Goal: Ask a question

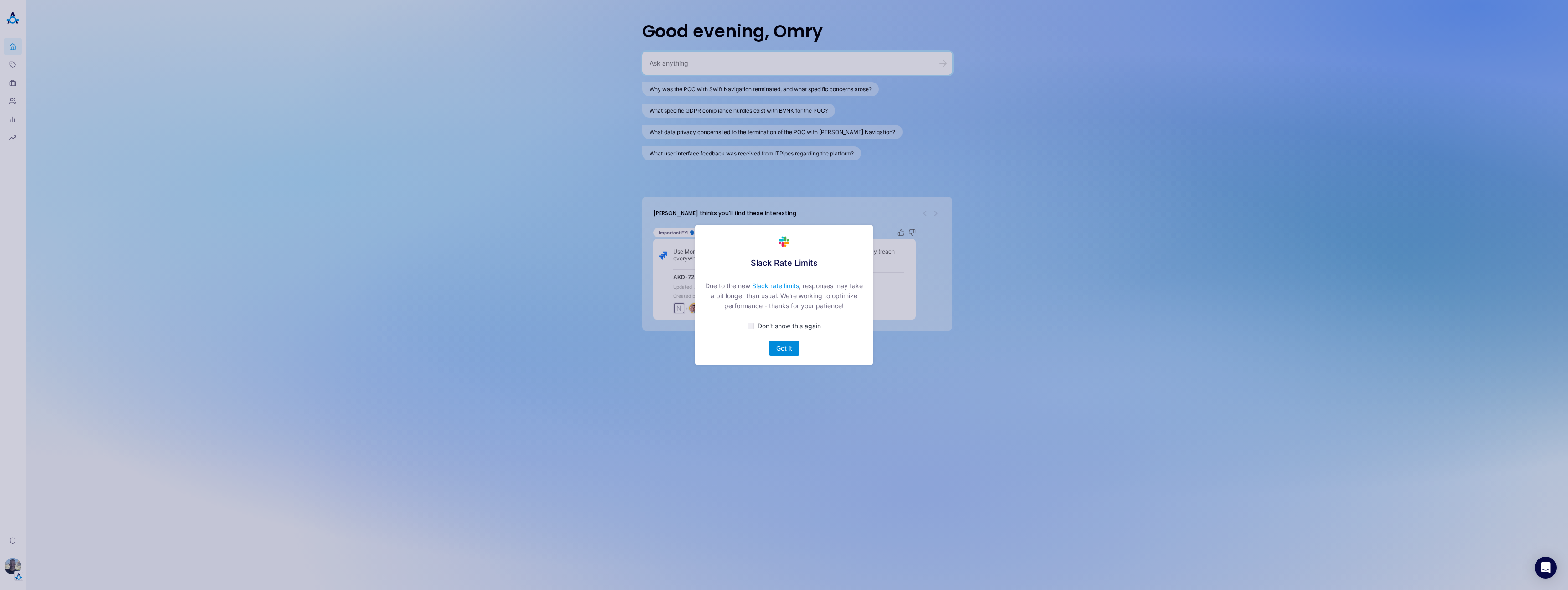
click at [782, 349] on button "Got it" at bounding box center [784, 348] width 30 height 15
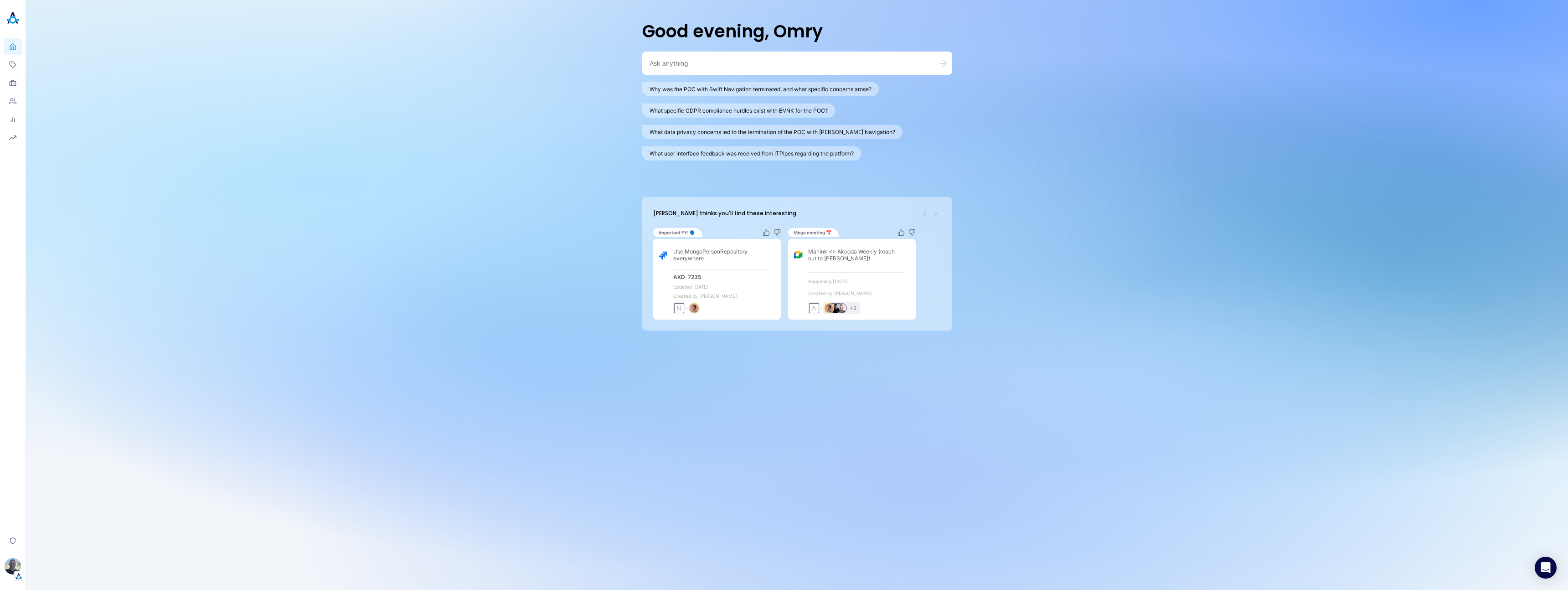
click at [782, 64] on textarea at bounding box center [786, 63] width 273 height 9
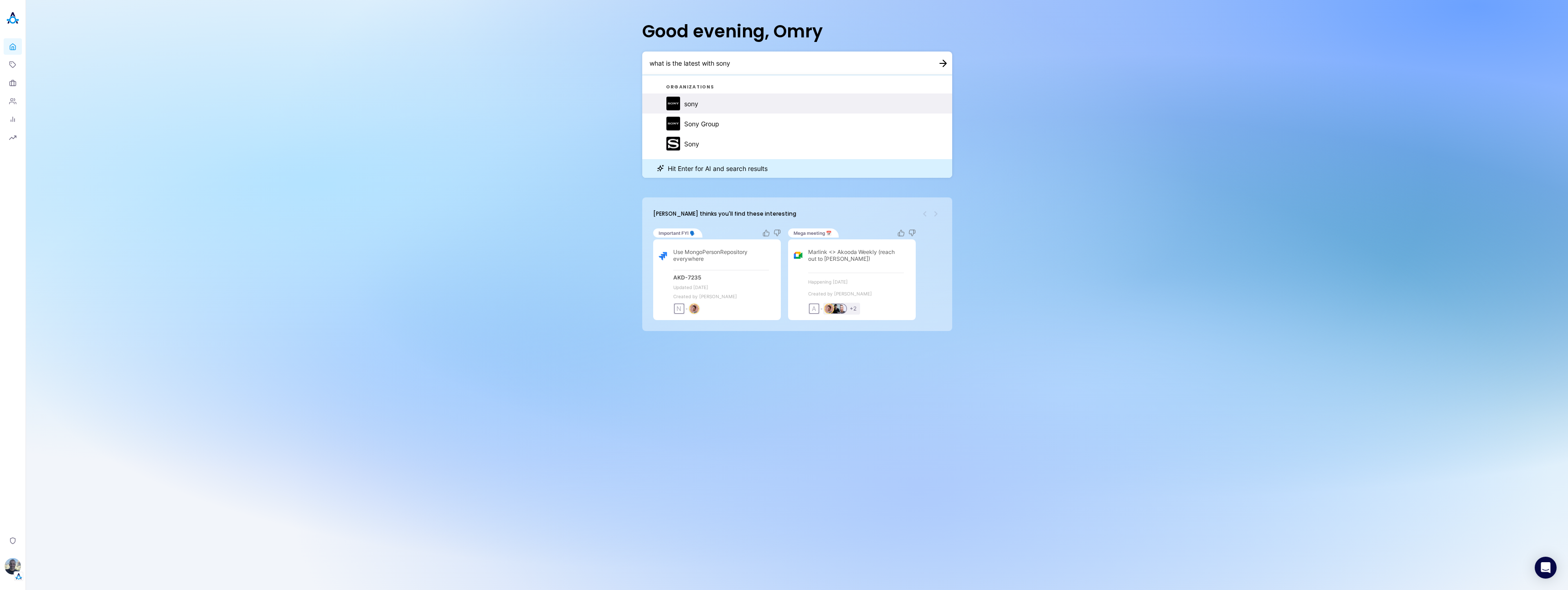
type textarea "what is the latest with sony"
click at [703, 104] on button "sony" at bounding box center [797, 104] width 310 height 20
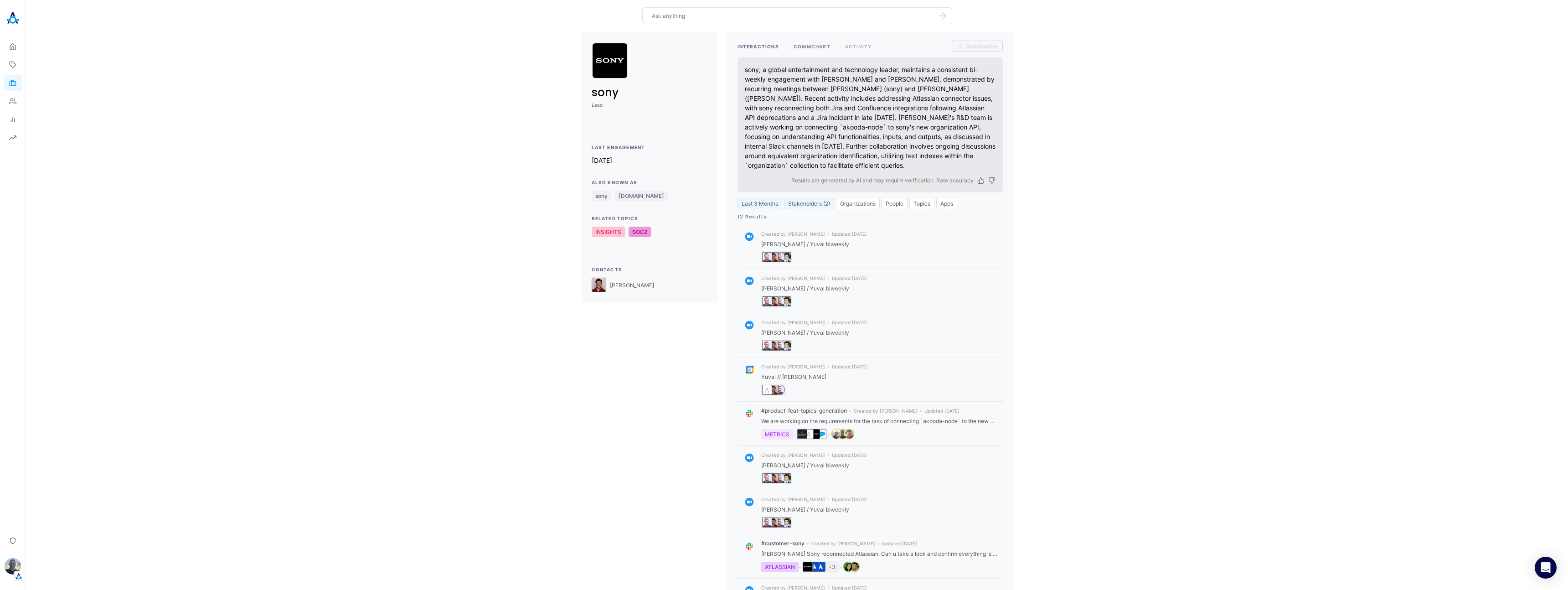
drag, startPoint x: 797, startPoint y: 41, endPoint x: 802, endPoint y: 45, distance: 6.4
click at [797, 41] on button "COMMCHART" at bounding box center [812, 46] width 37 height 12
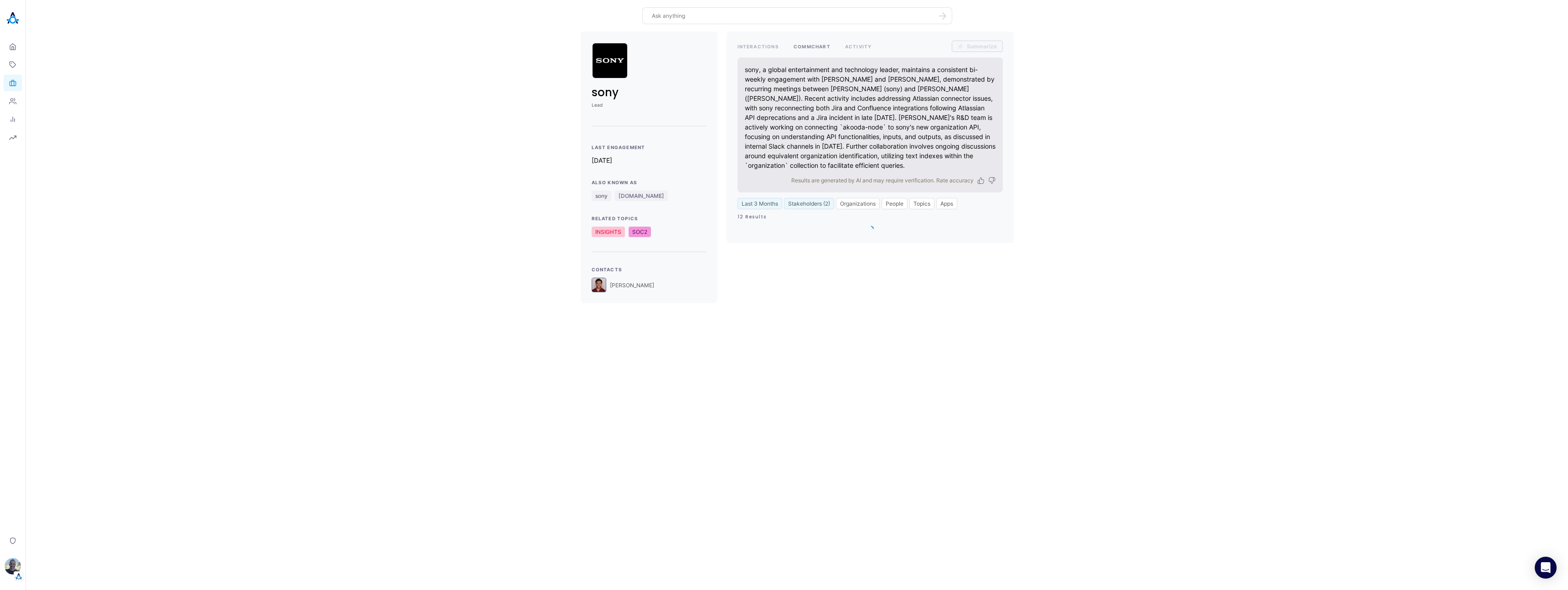
click at [802, 45] on button "COMMCHART" at bounding box center [812, 46] width 37 height 12
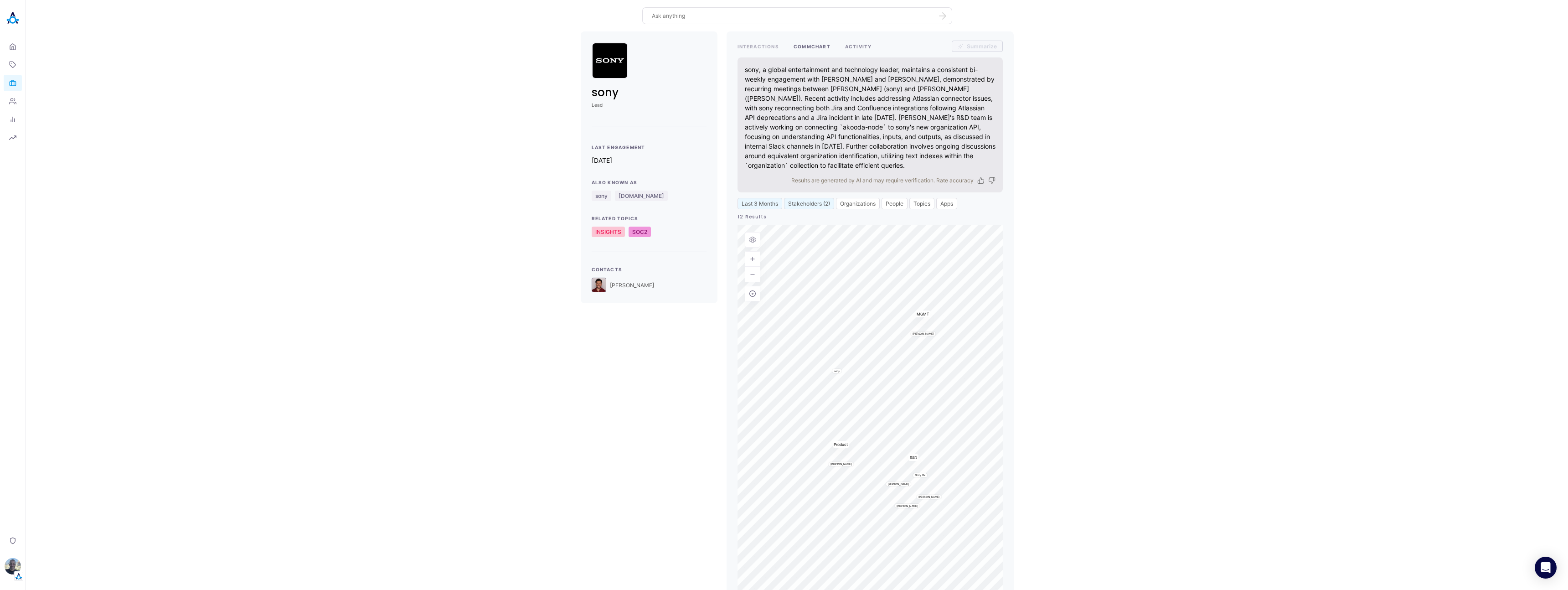
click at [859, 47] on button "ACTIVITY" at bounding box center [858, 46] width 27 height 12
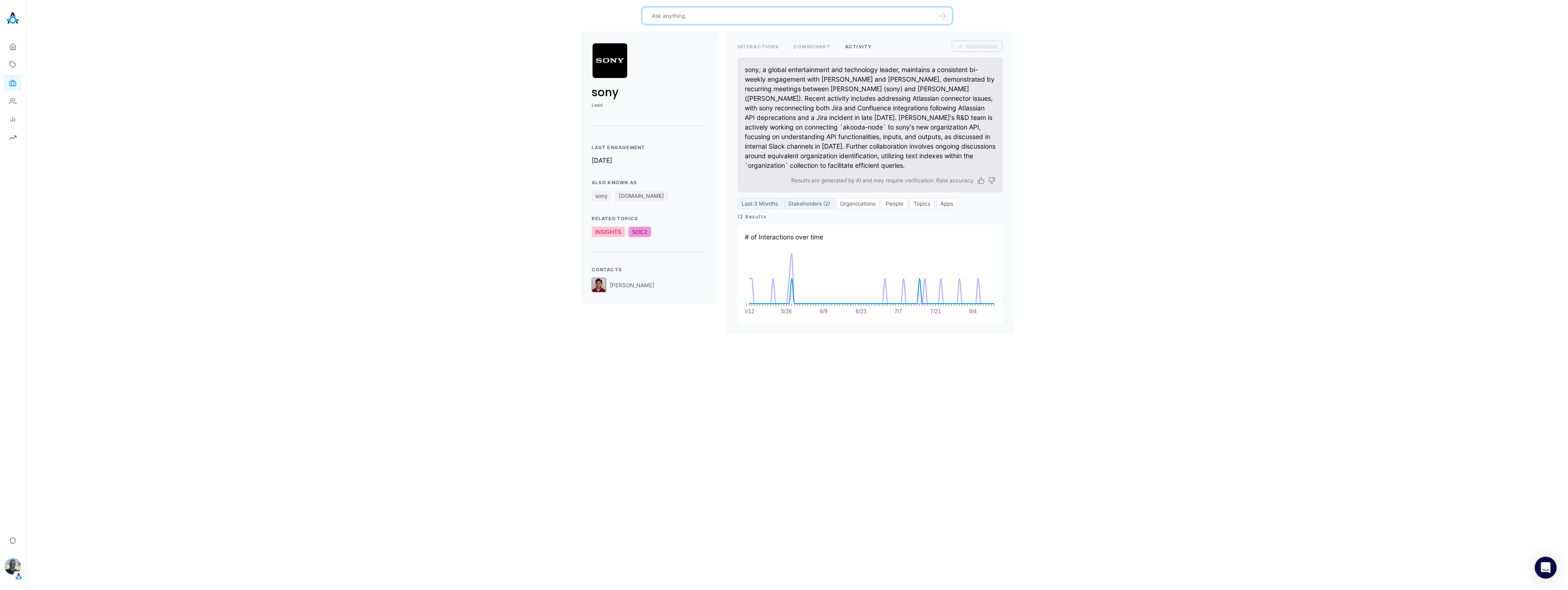
click at [725, 17] on textarea at bounding box center [792, 16] width 280 height 9
type textarea "who knows the most about search v2"
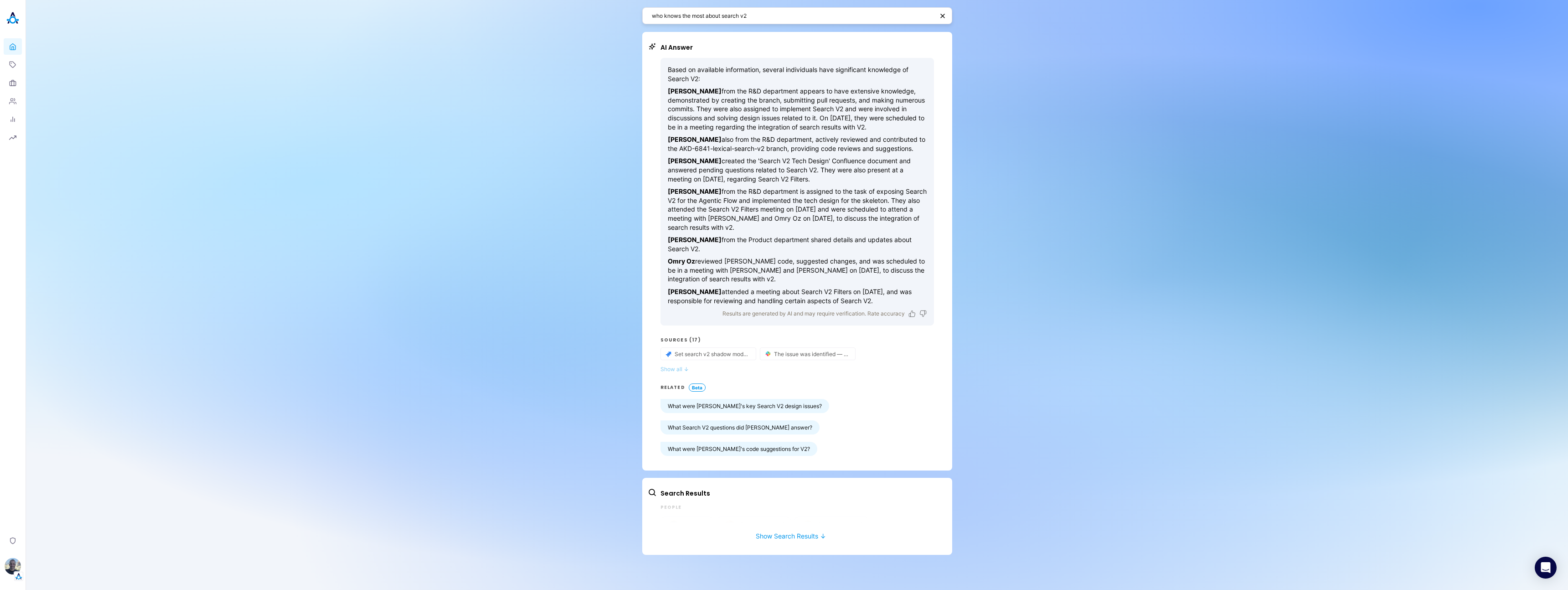
click at [669, 370] on button "Show all ↓" at bounding box center [797, 369] width 273 height 7
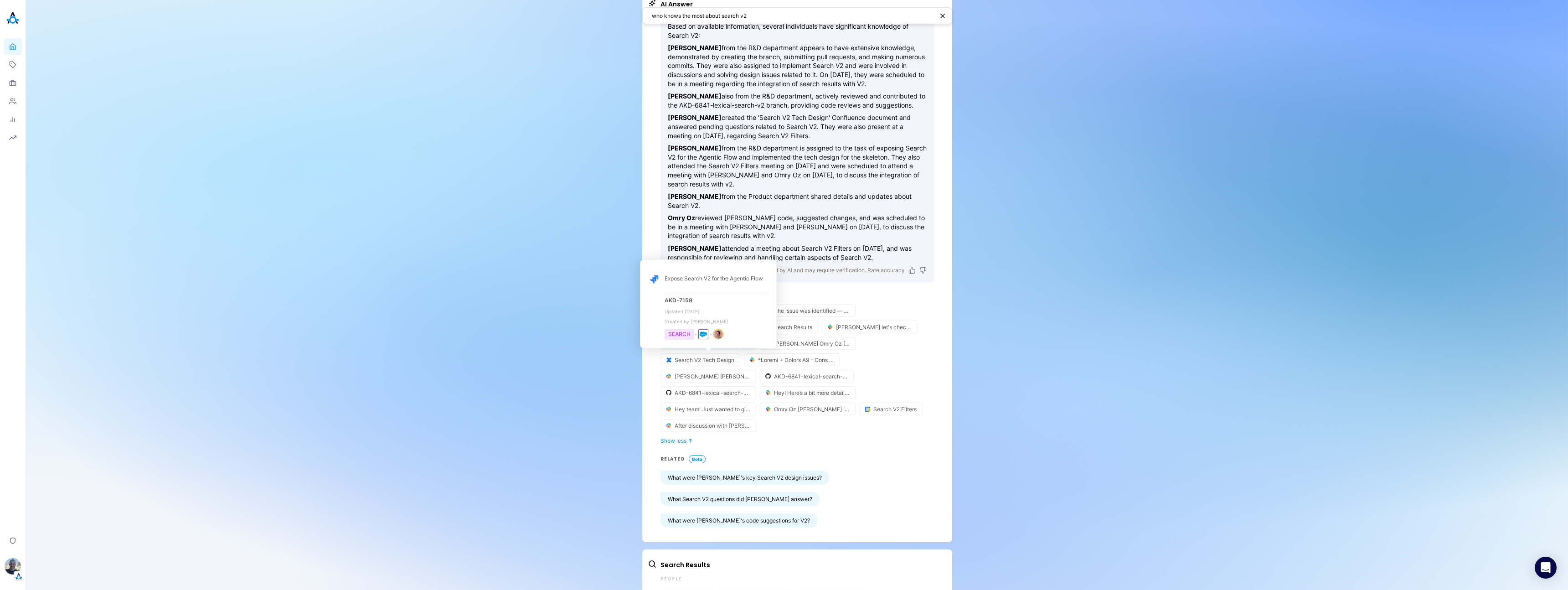
scroll to position [68, 0]
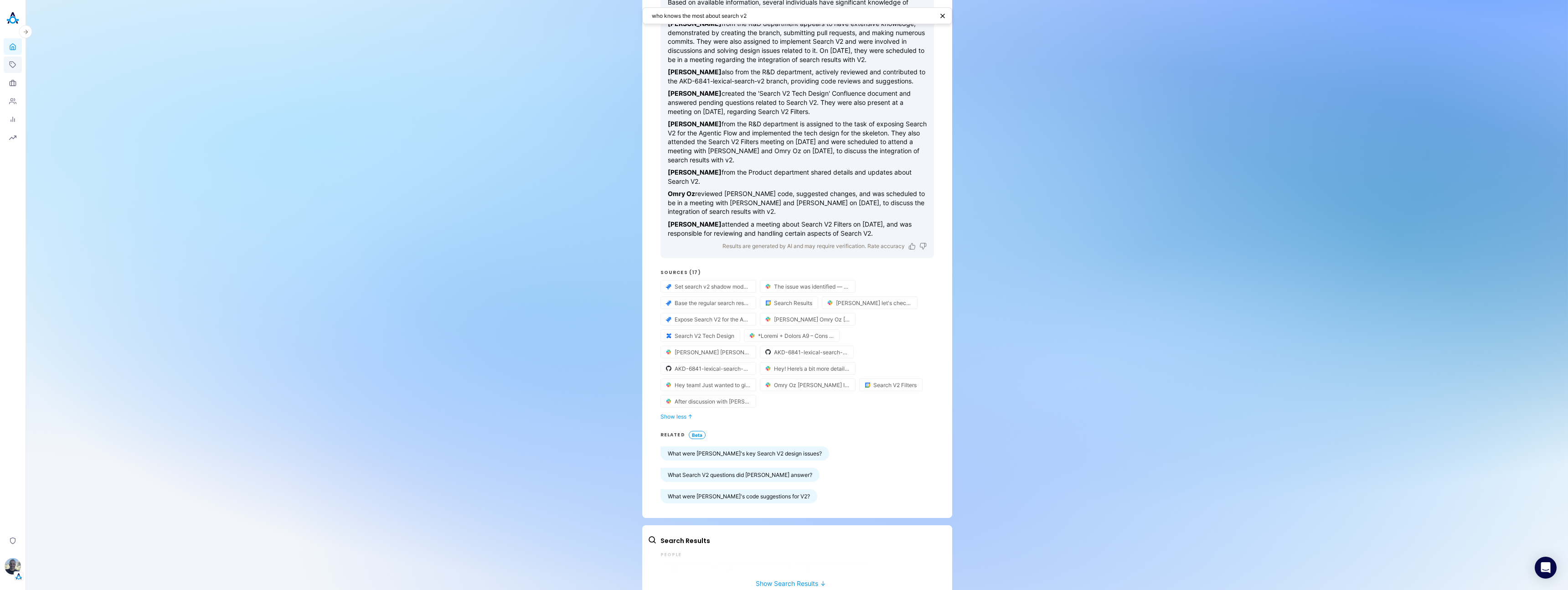
click at [9, 66] on icon at bounding box center [13, 65] width 7 height 7
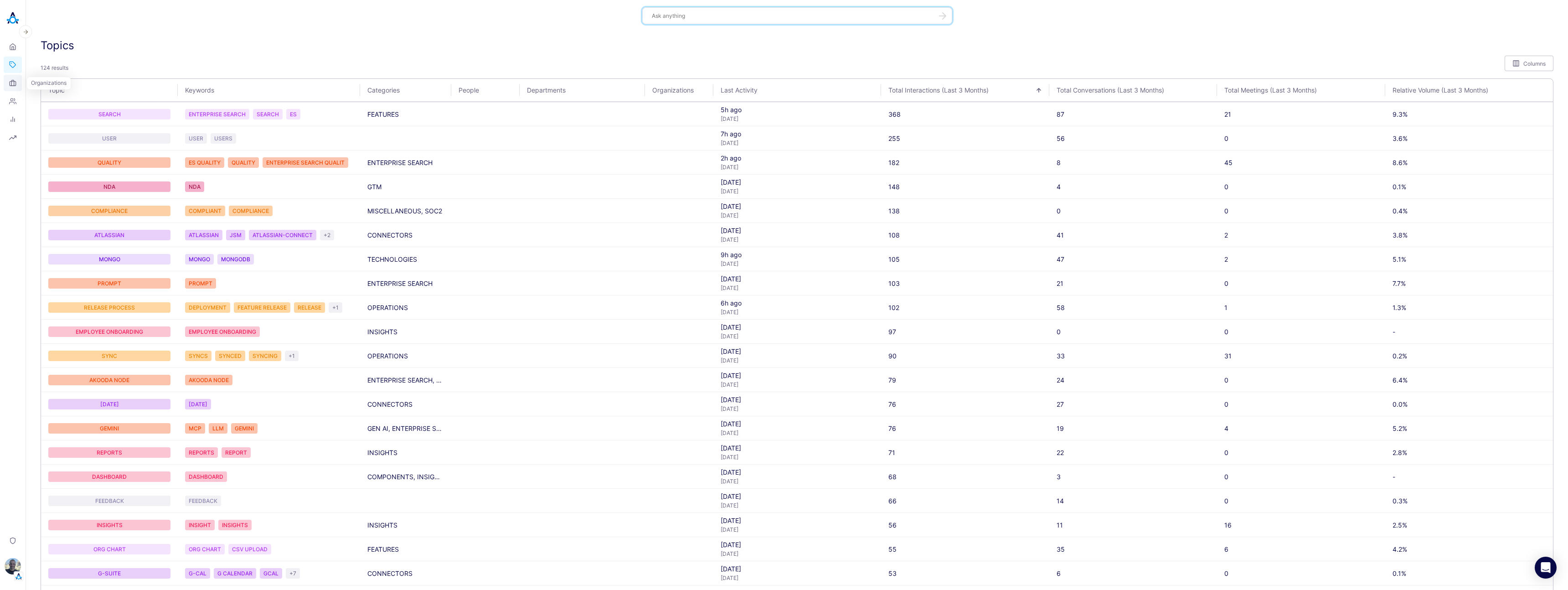
click at [11, 83] on icon at bounding box center [13, 83] width 7 height 7
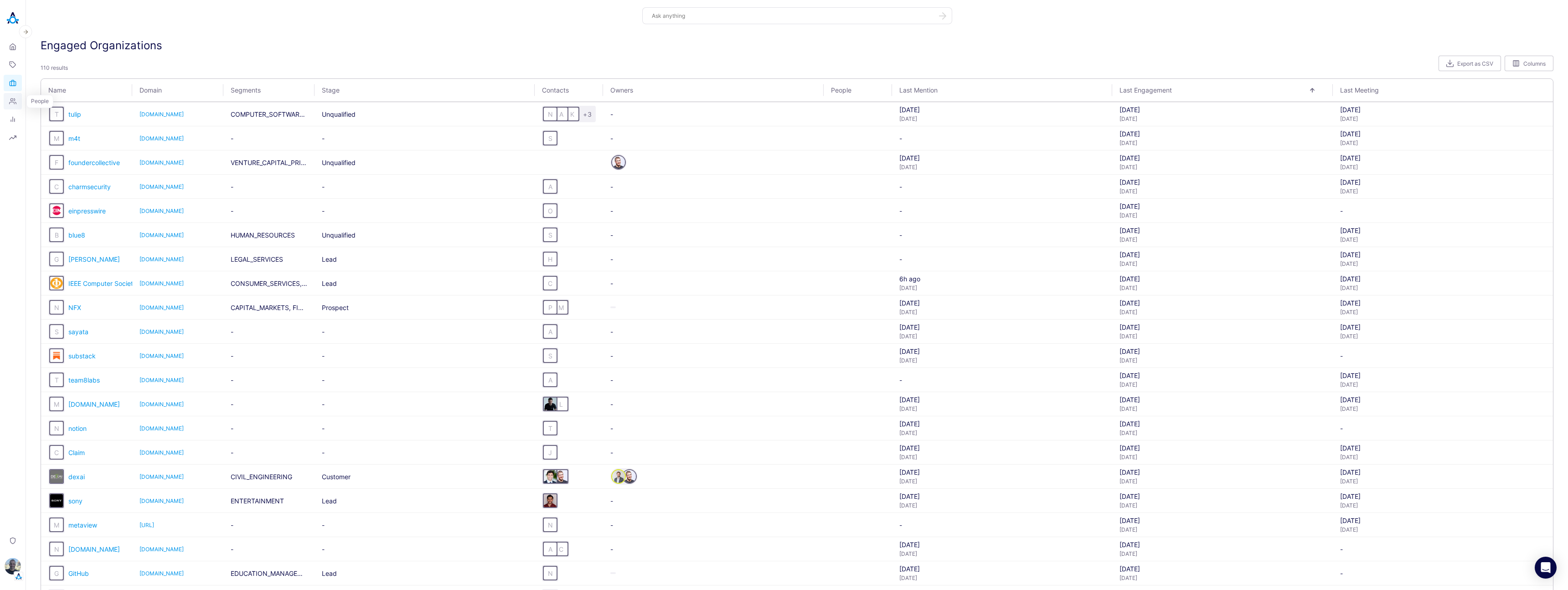
click at [14, 98] on icon at bounding box center [13, 101] width 7 height 7
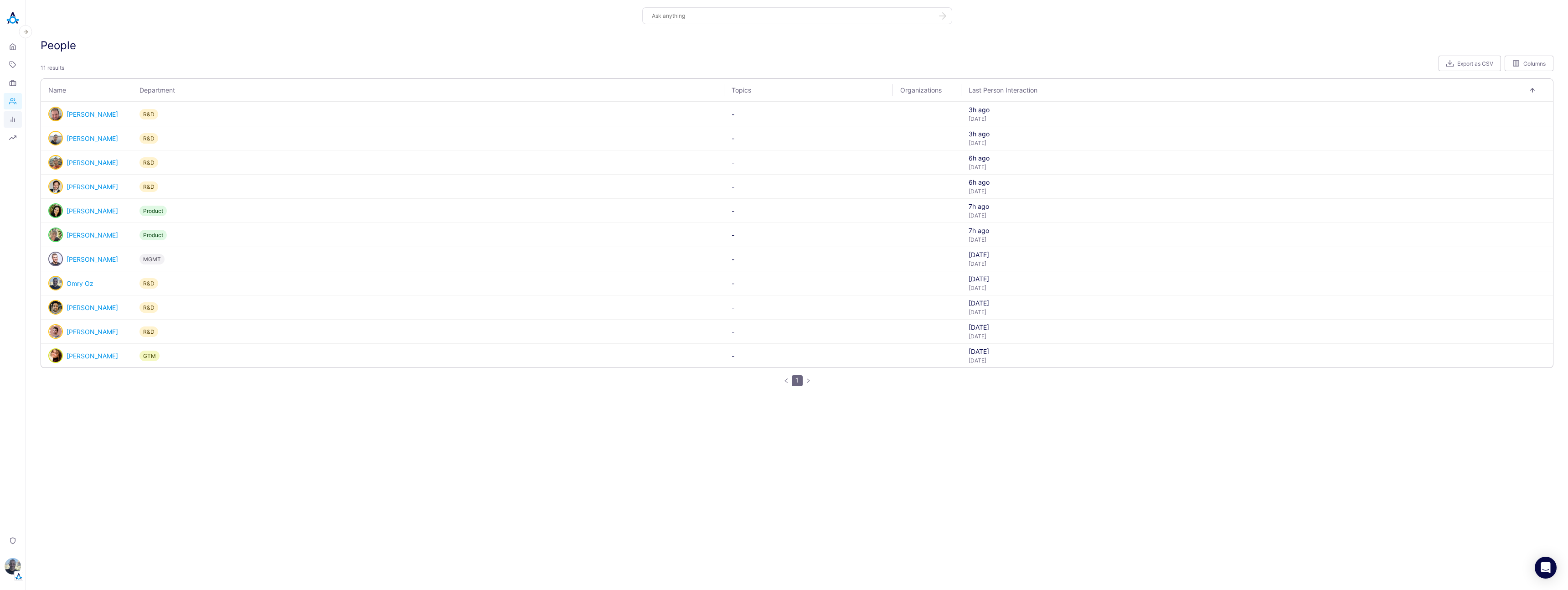
click at [13, 119] on icon at bounding box center [13, 119] width 7 height 7
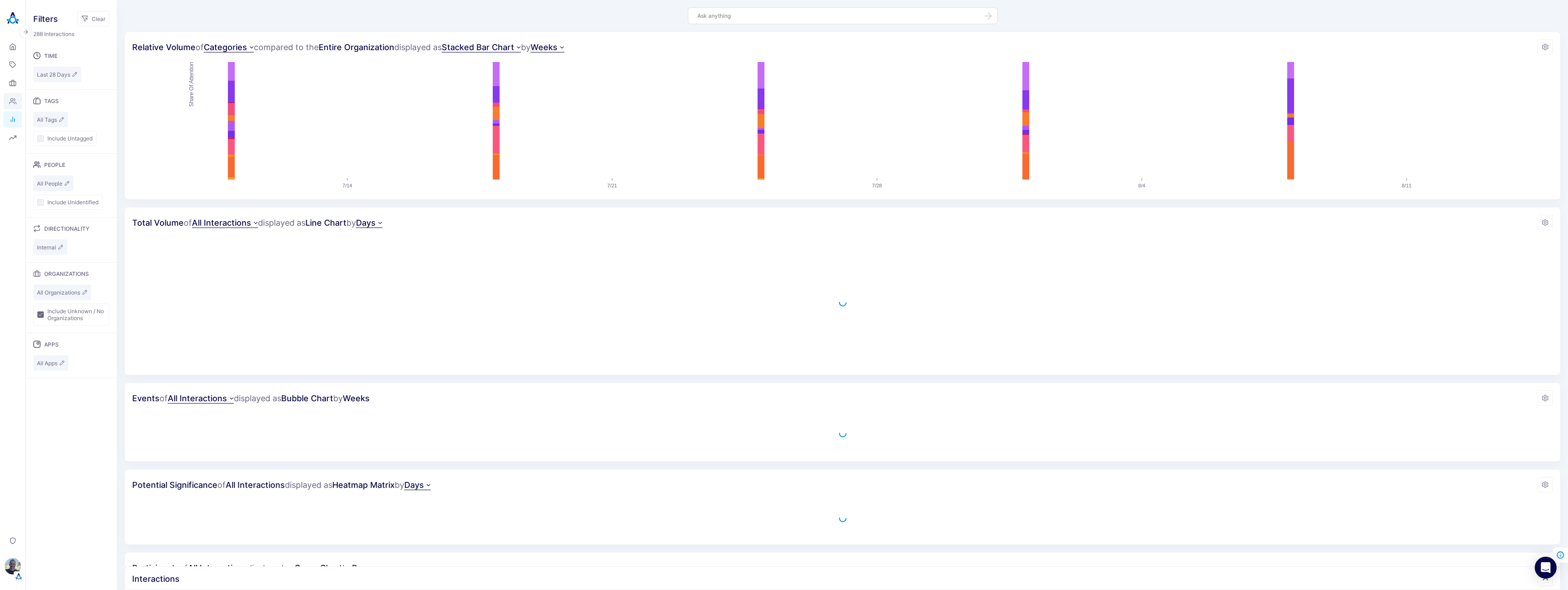
click at [12, 102] on icon at bounding box center [13, 101] width 7 height 5
